Goal: Share content: Share content

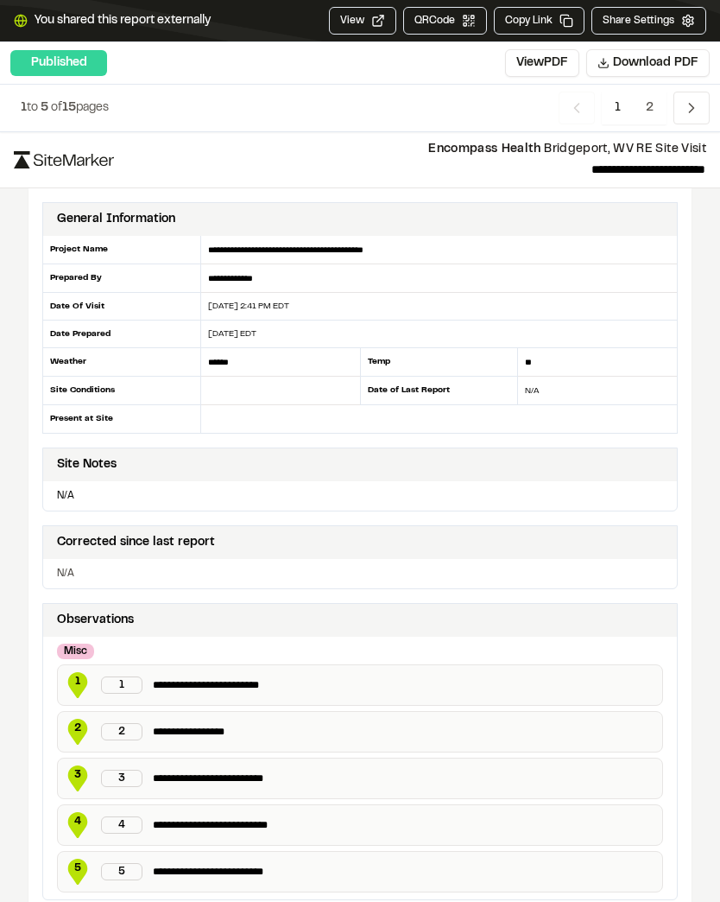
click at [672, 20] on button "Share Settings" at bounding box center [649, 21] width 115 height 28
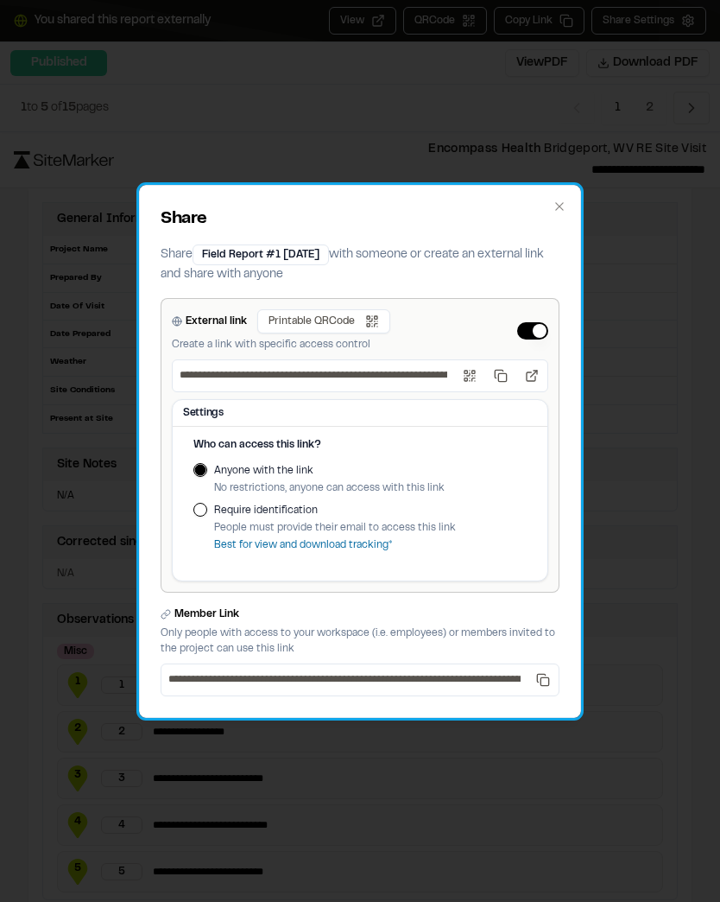
click at [566, 206] on icon "button" at bounding box center [560, 207] width 14 height 14
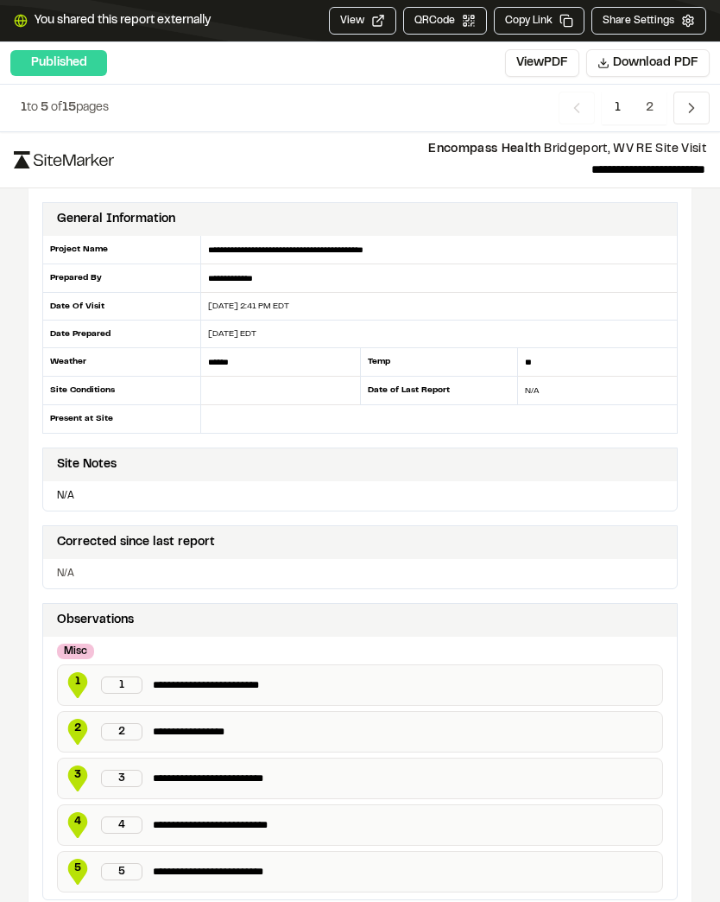
click at [373, 22] on button "View" at bounding box center [362, 21] width 67 height 28
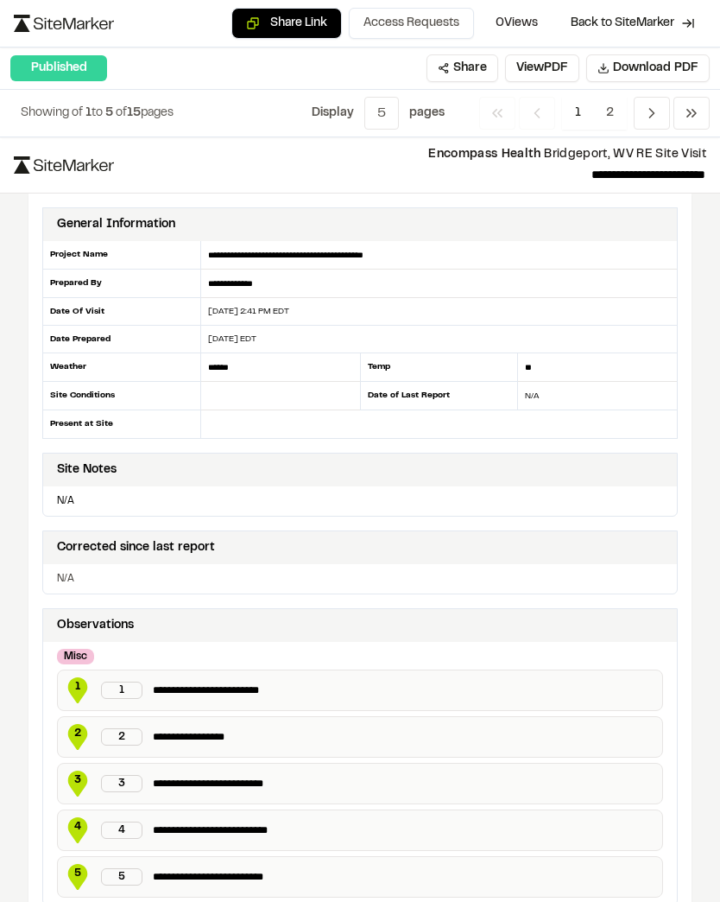
click at [436, 17] on button "Access Requests" at bounding box center [411, 23] width 125 height 31
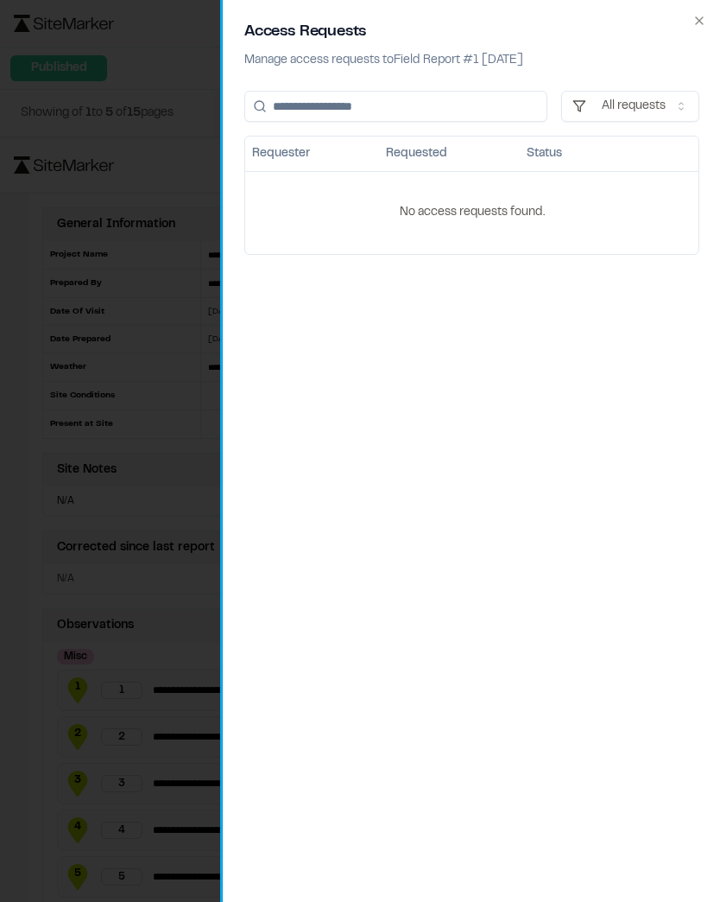
click at [695, 22] on icon "button" at bounding box center [700, 21] width 14 height 14
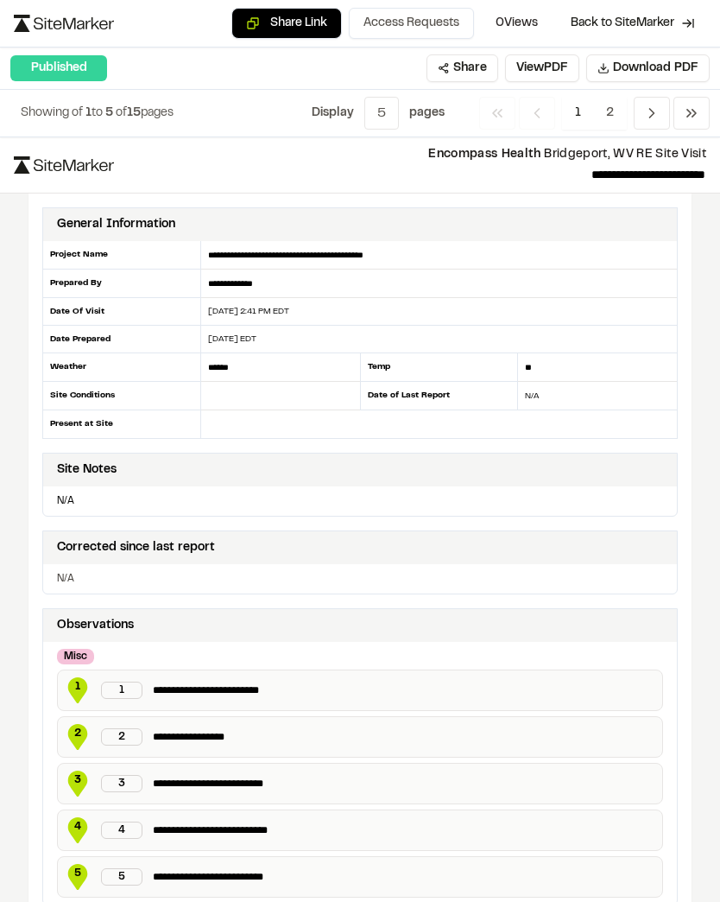
click at [465, 71] on button "Share" at bounding box center [463, 68] width 72 height 28
